Goal: Find specific page/section

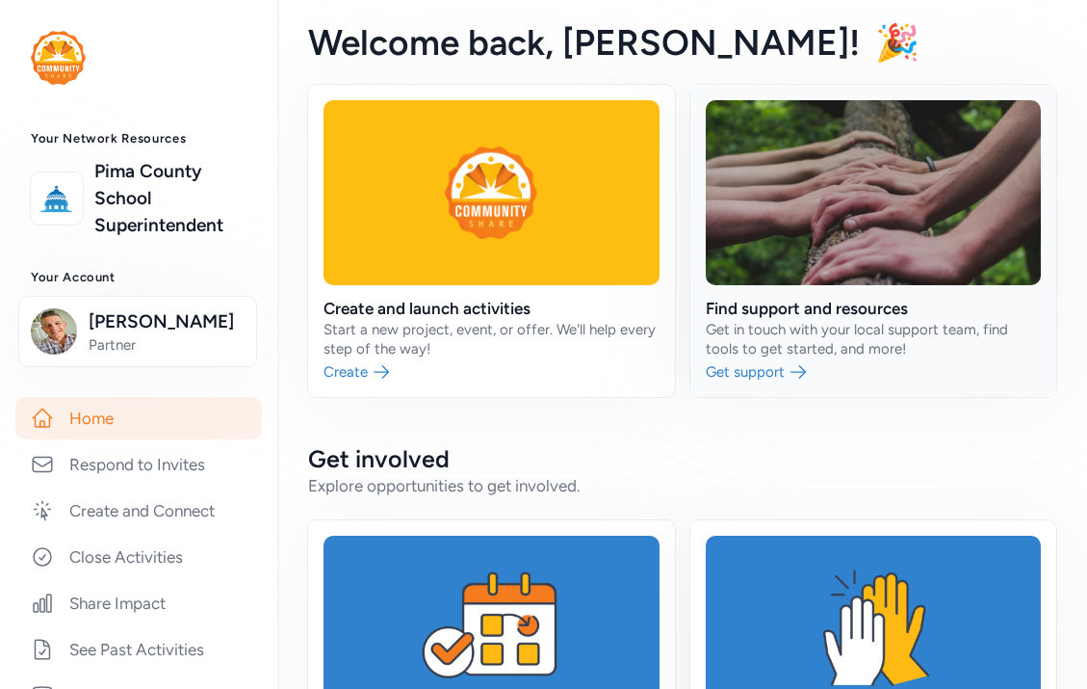
click at [803, 299] on link at bounding box center [873, 241] width 367 height 312
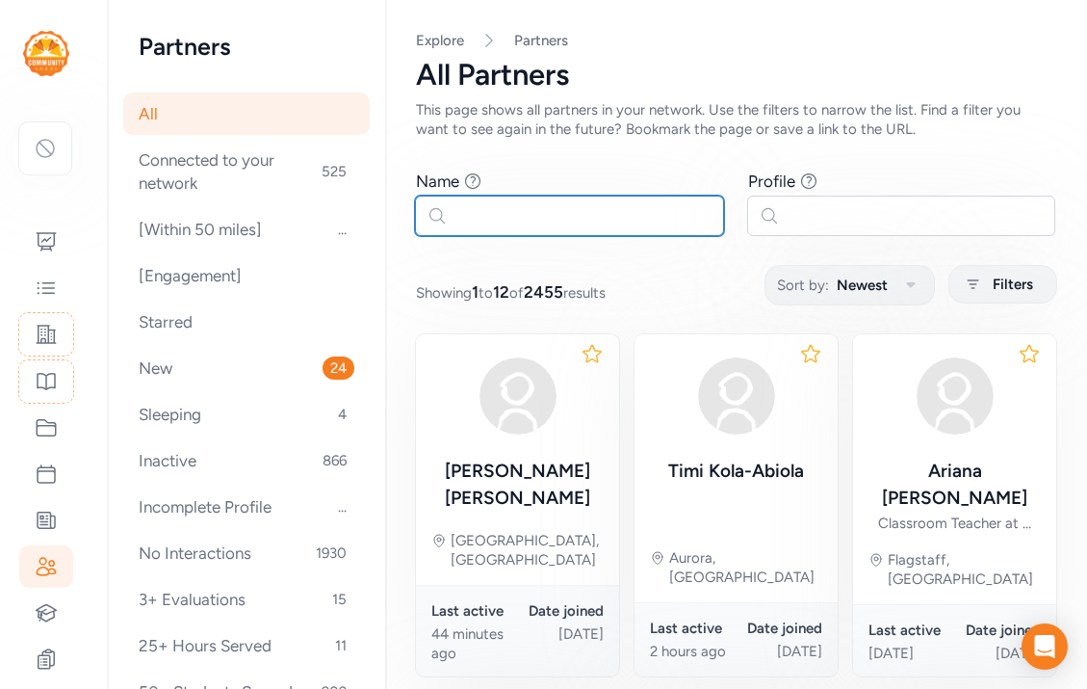
click at [547, 220] on input "text" at bounding box center [569, 215] width 309 height 40
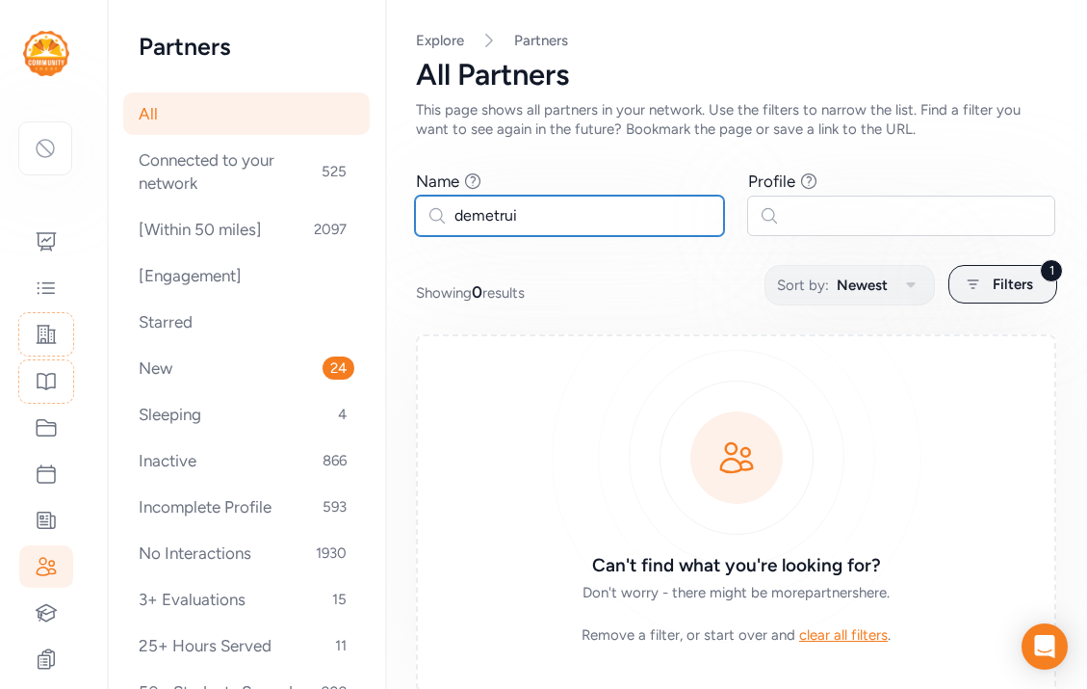
type input "[PERSON_NAME]"
drag, startPoint x: 516, startPoint y: 213, endPoint x: 418, endPoint y: 219, distance: 98.4
click at [418, 219] on input "[PERSON_NAME]" at bounding box center [569, 215] width 309 height 40
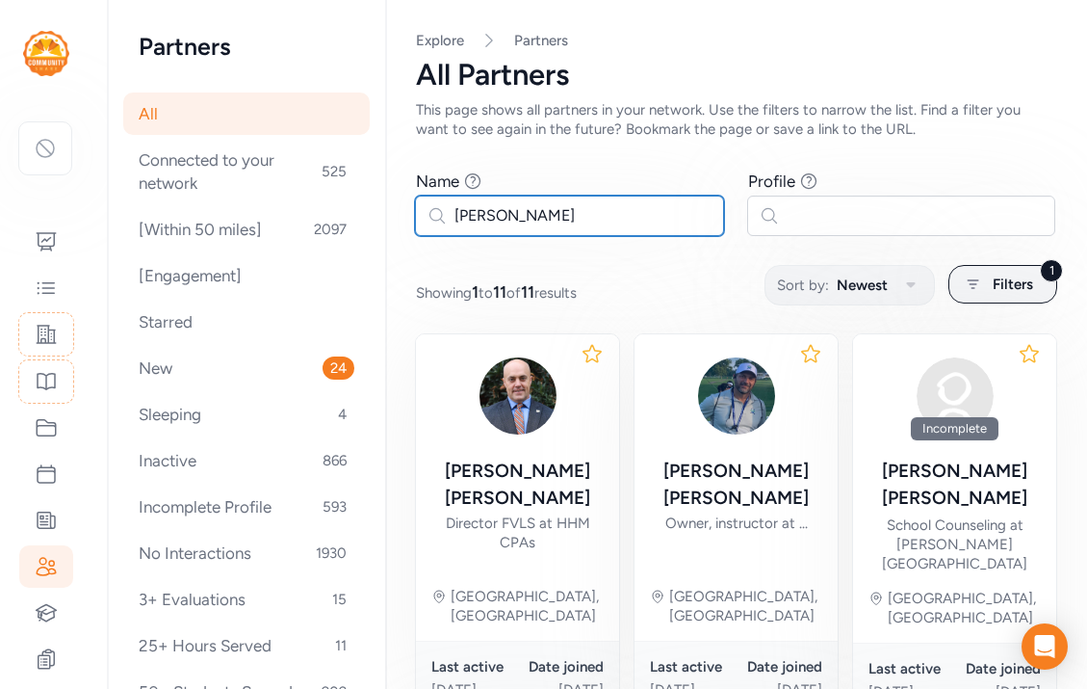
type input "[PERSON_NAME]"
drag, startPoint x: 532, startPoint y: 215, endPoint x: 434, endPoint y: 211, distance: 97.3
click at [432, 211] on input "[PERSON_NAME]" at bounding box center [569, 215] width 309 height 40
